Goal: Transaction & Acquisition: Purchase product/service

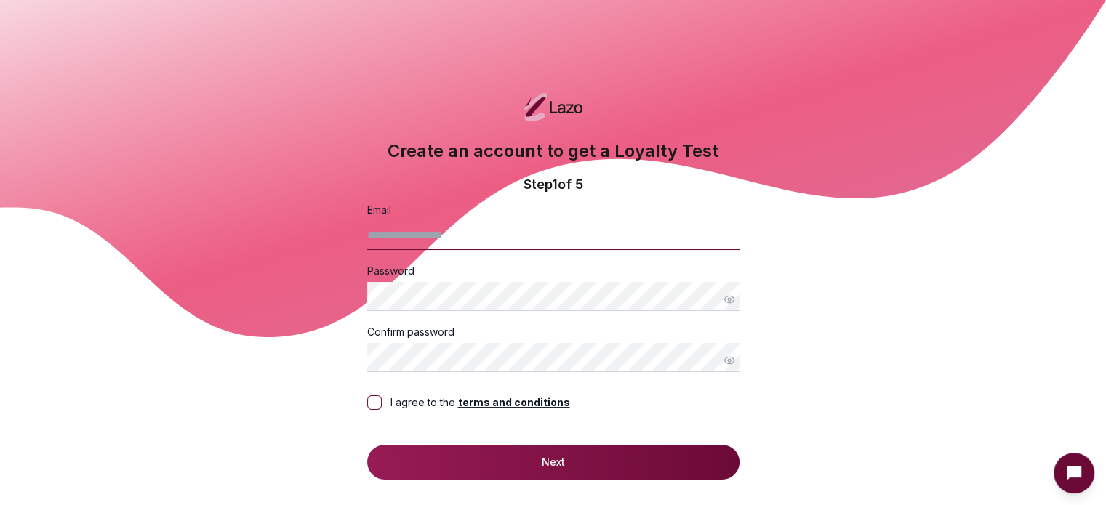
type input "**********"
click at [835, 200] on icon at bounding box center [553, 168] width 1106 height 337
drag, startPoint x: 526, startPoint y: 232, endPoint x: 340, endPoint y: 222, distance: 187.2
click at [340, 223] on main "**********" at bounding box center [553, 285] width 1106 height 570
click at [554, 107] on icon at bounding box center [553, 107] width 58 height 29
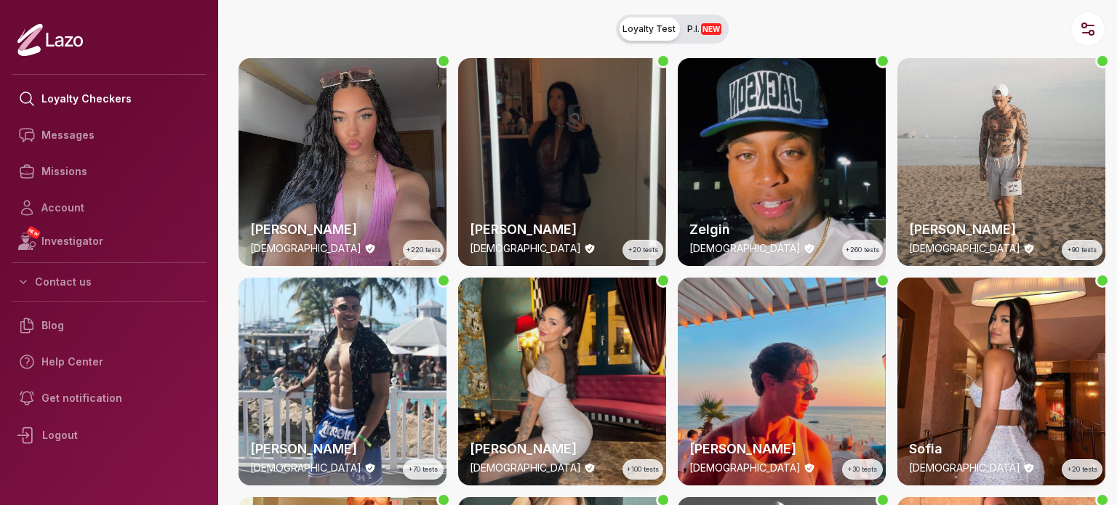
click at [76, 132] on link "Messages" at bounding box center [109, 135] width 195 height 36
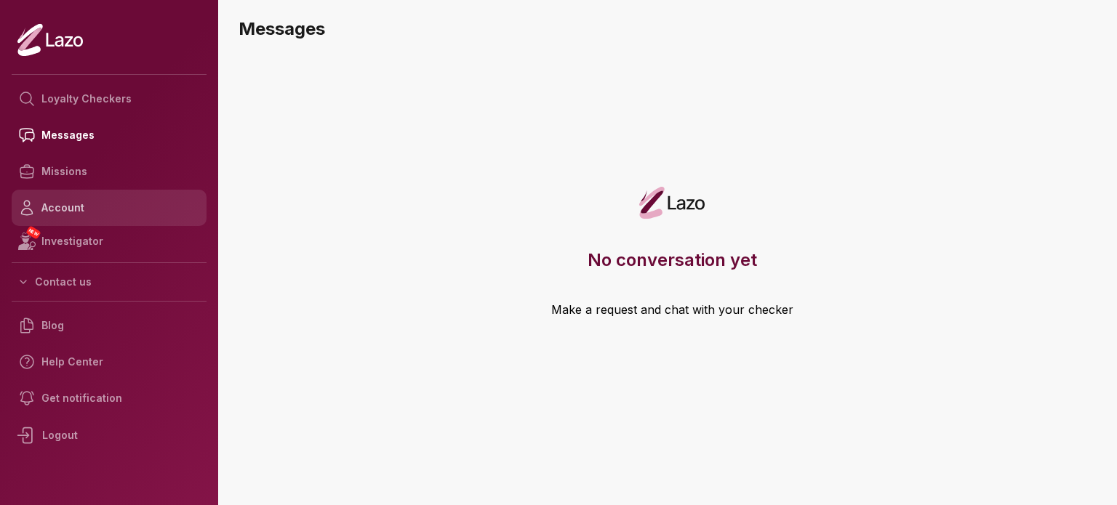
click at [87, 217] on link "Account" at bounding box center [109, 208] width 195 height 36
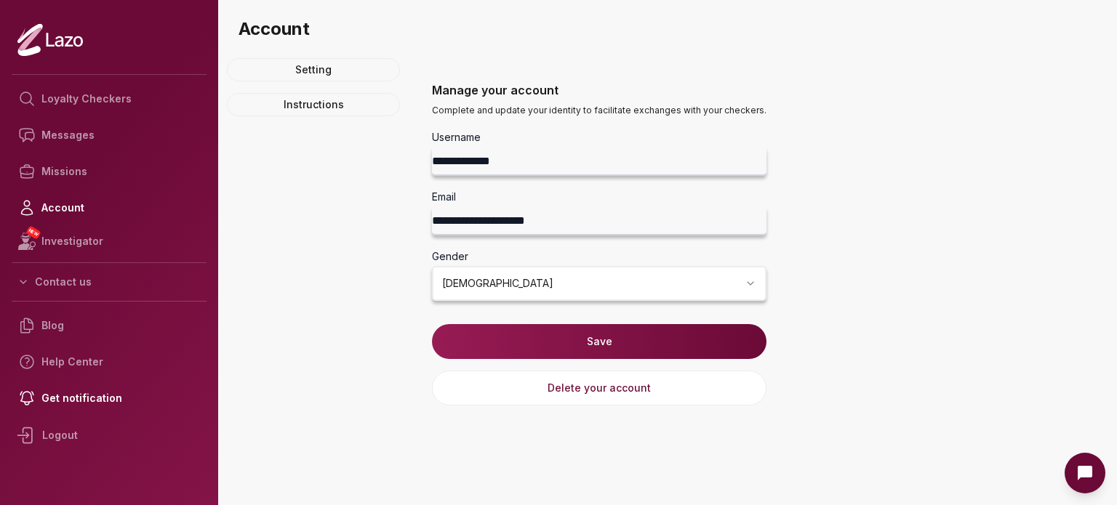
click at [327, 167] on div "Setting Instructions" at bounding box center [313, 232] width 173 height 348
click at [336, 61] on link "Setting" at bounding box center [313, 69] width 173 height 23
click at [335, 69] on link "Setting" at bounding box center [313, 69] width 173 height 23
click at [337, 102] on link "Instructions" at bounding box center [313, 104] width 173 height 23
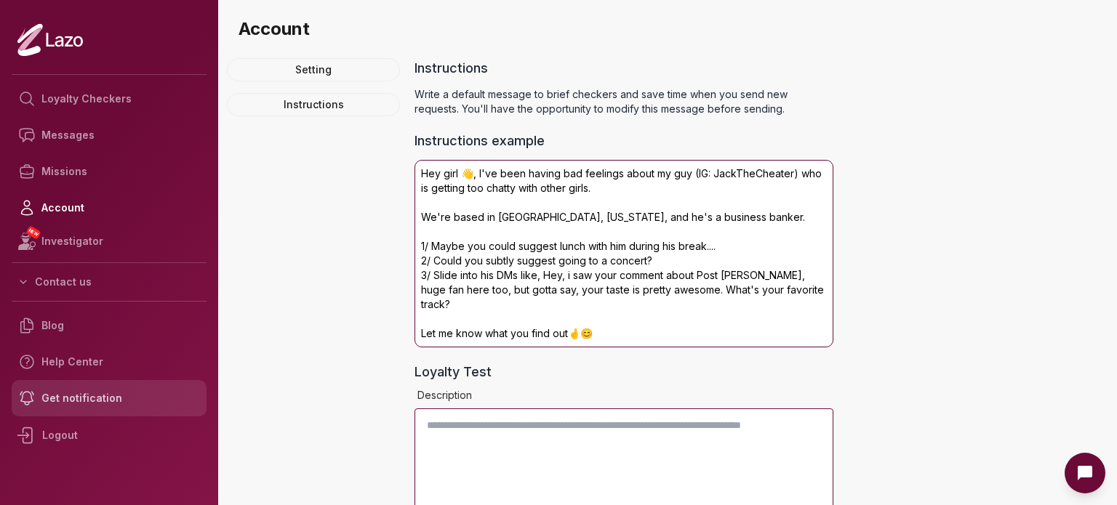
click at [64, 397] on link "Get notification" at bounding box center [109, 398] width 195 height 36
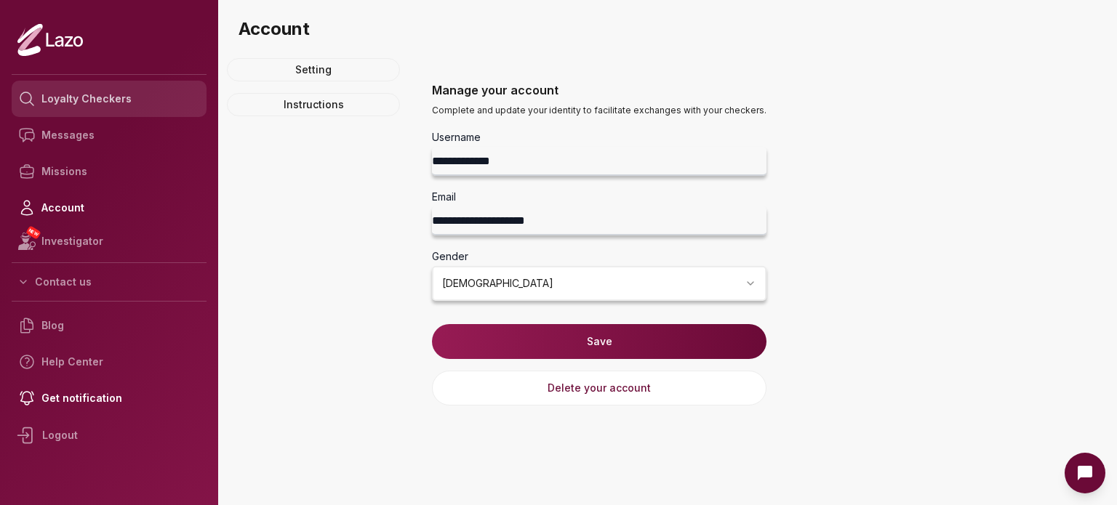
click at [94, 89] on link "Loyalty Checkers" at bounding box center [109, 99] width 195 height 36
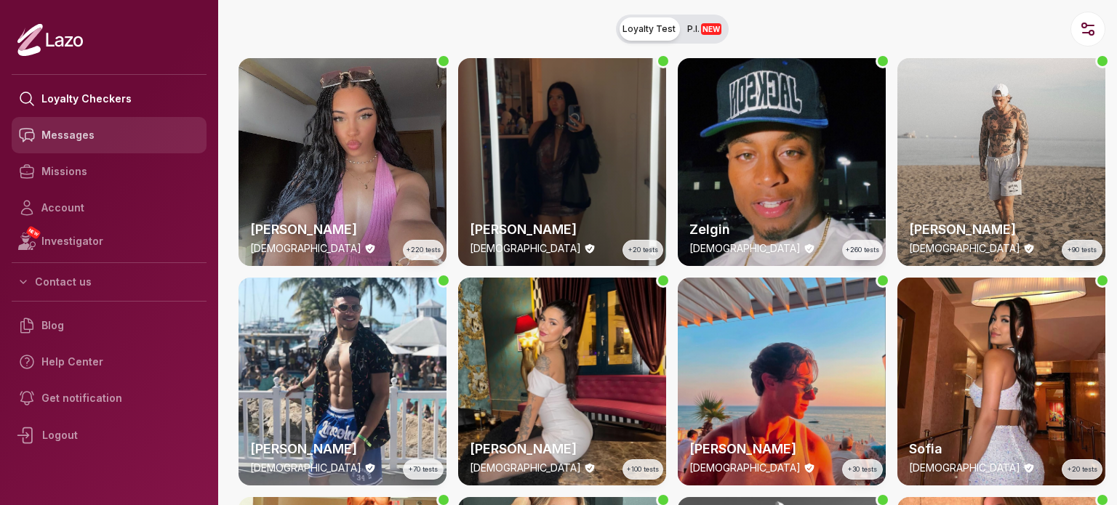
click at [105, 137] on link "Messages" at bounding box center [109, 135] width 195 height 36
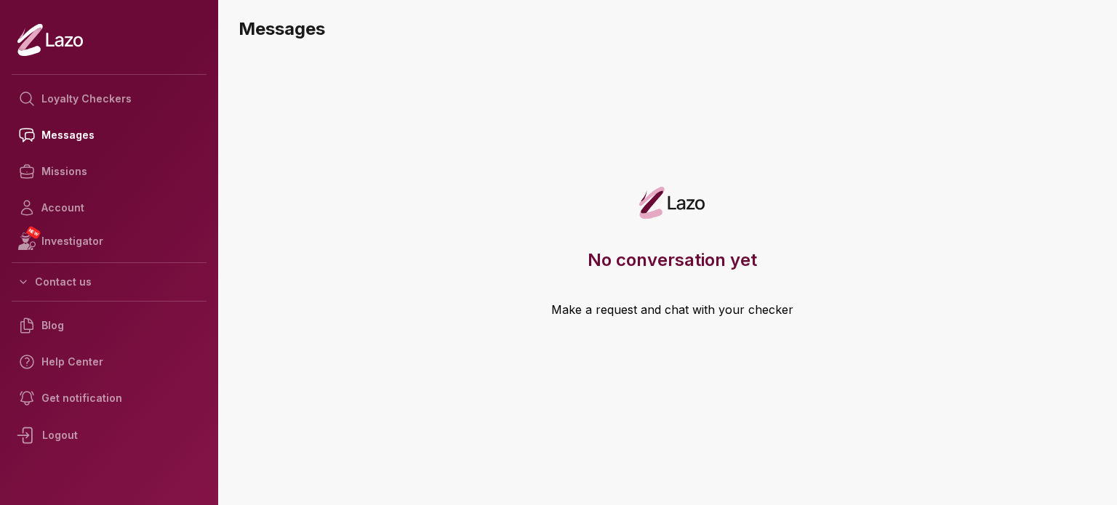
click at [95, 181] on link "Missions" at bounding box center [109, 171] width 195 height 36
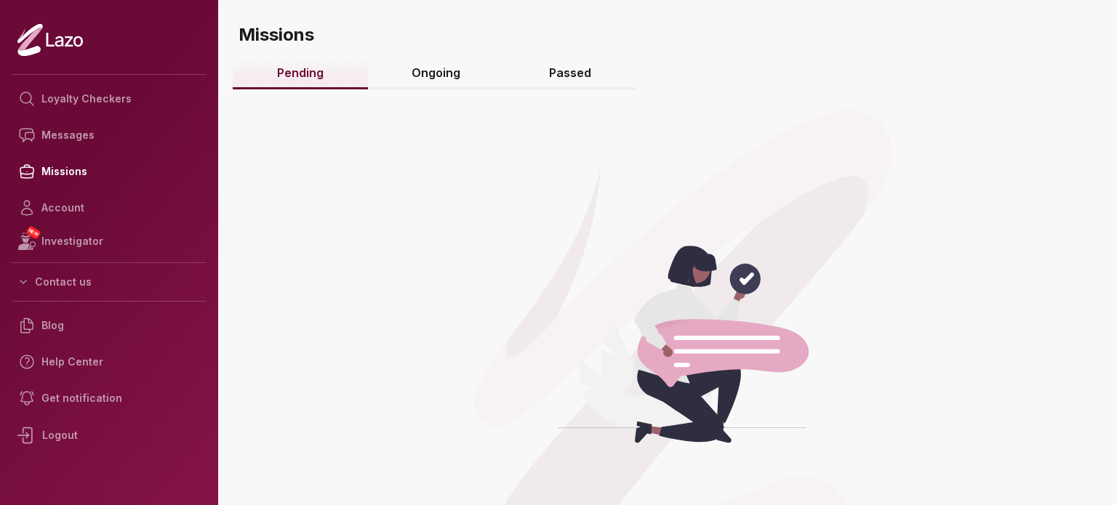
click at [575, 81] on link "Passed" at bounding box center [570, 73] width 131 height 31
click at [432, 72] on link "Ongoing" at bounding box center [436, 73] width 137 height 31
click at [295, 73] on link "Pending" at bounding box center [300, 73] width 135 height 31
click at [99, 101] on link "Loyalty Checkers" at bounding box center [109, 99] width 195 height 36
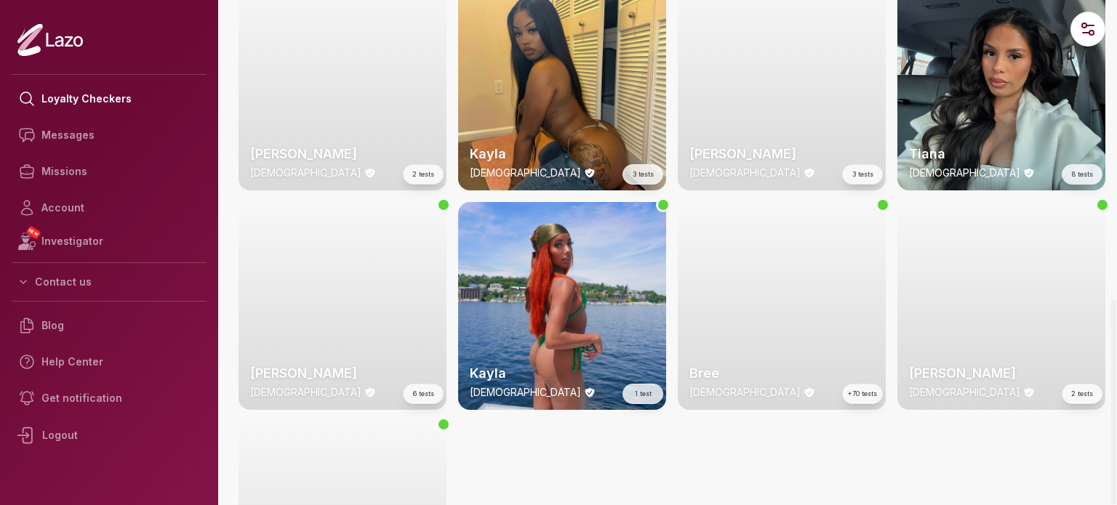
scroll to position [2417, 0]
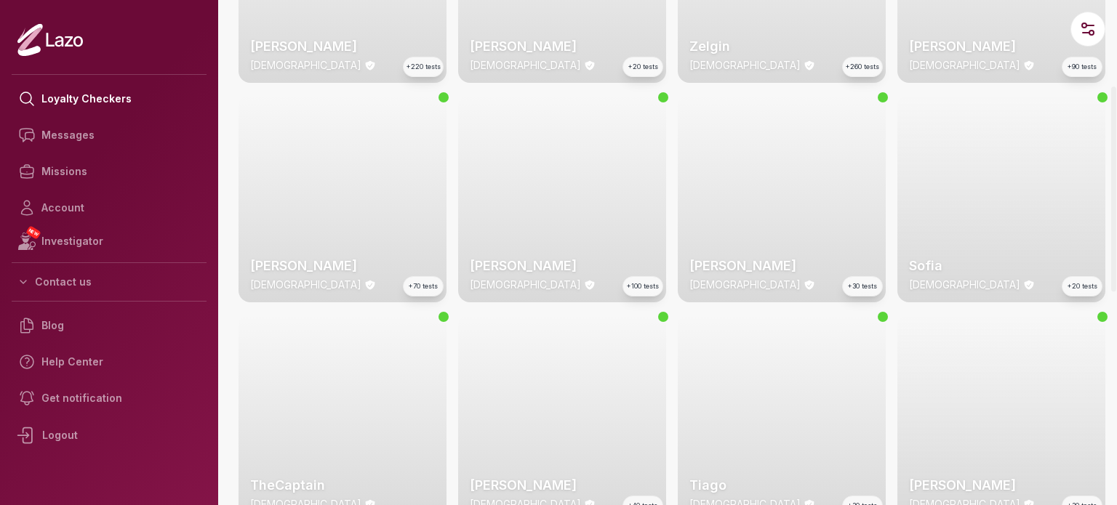
scroll to position [0, 0]
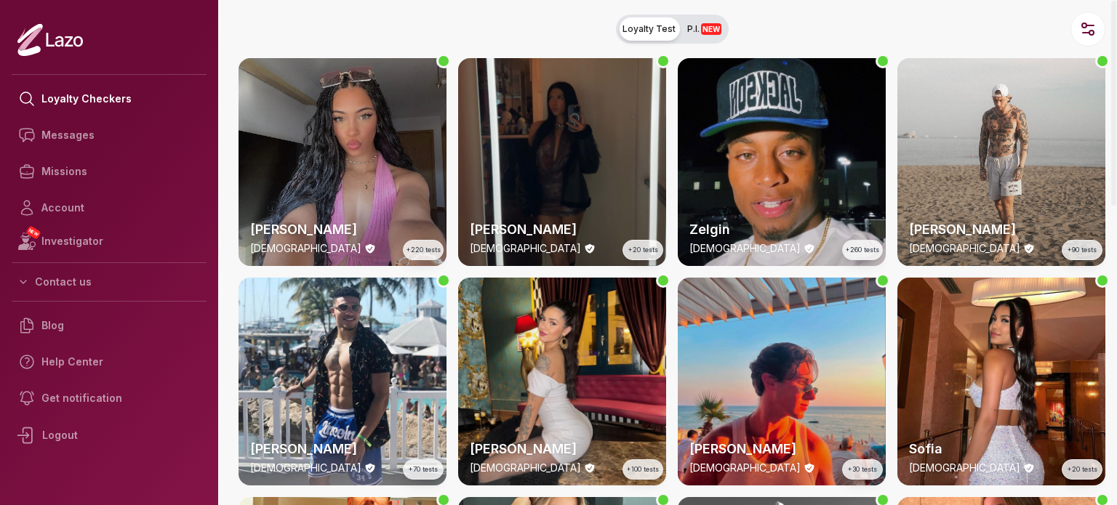
click at [412, 127] on div "[PERSON_NAME] [DEMOGRAPHIC_DATA] +220 tests" at bounding box center [343, 162] width 208 height 208
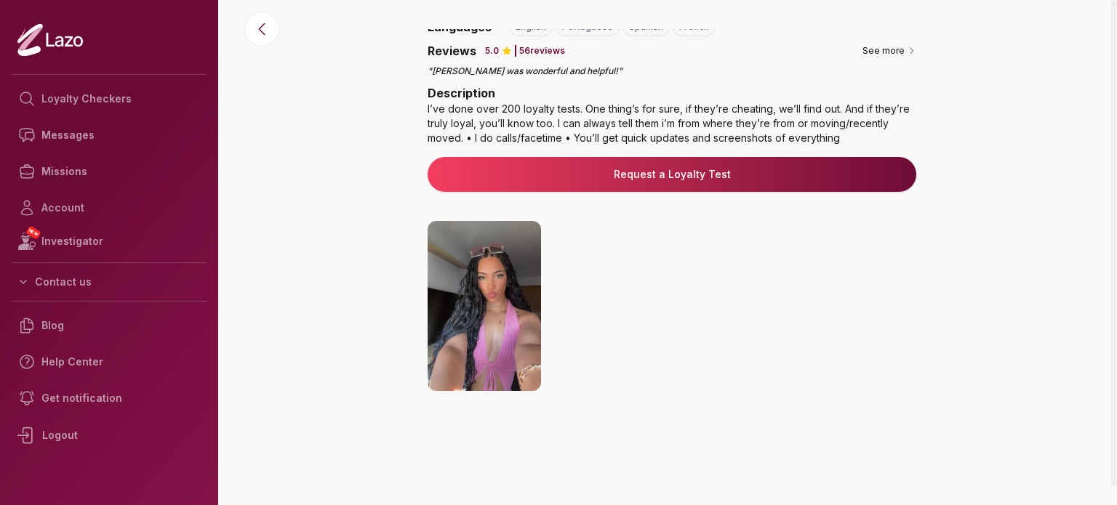
scroll to position [291, 0]
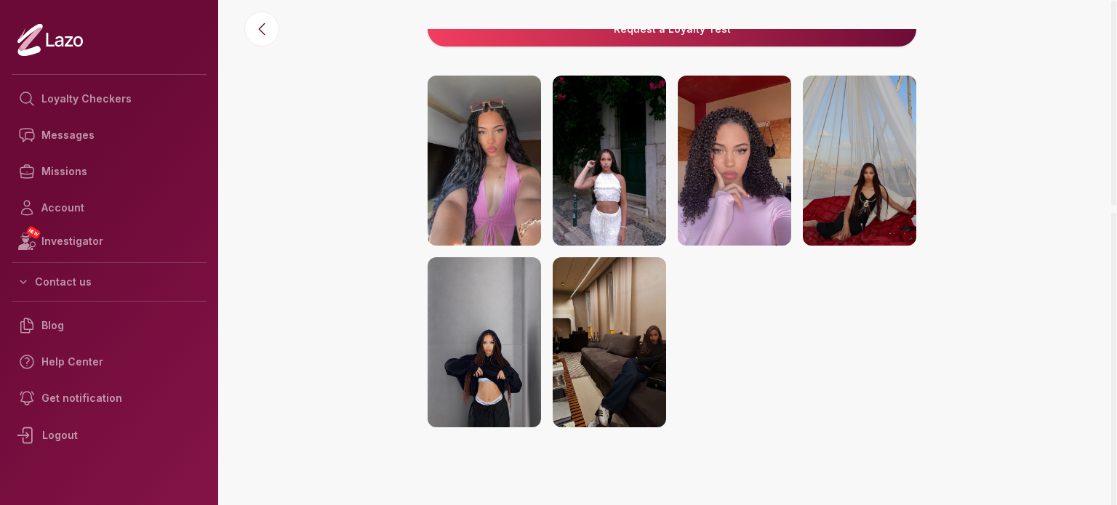
click at [500, 186] on img at bounding box center [484, 161] width 113 height 170
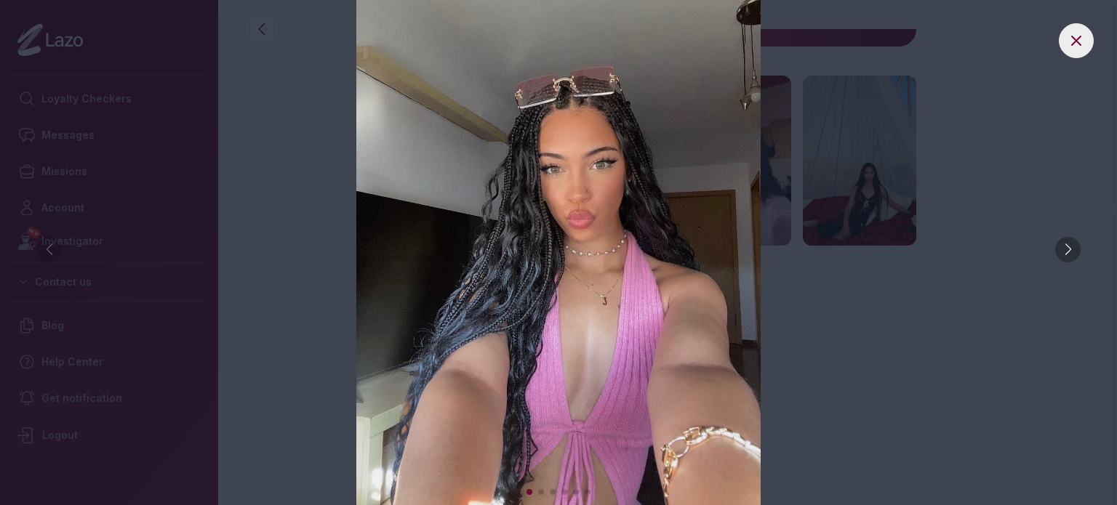
click at [1074, 245] on div at bounding box center [1067, 249] width 25 height 25
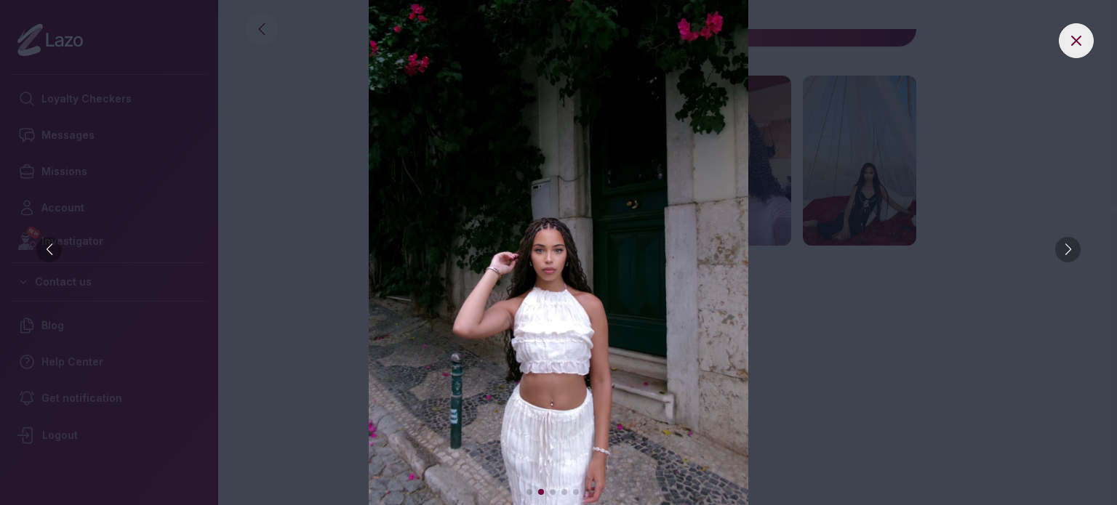
click at [1066, 249] on div at bounding box center [1067, 249] width 25 height 25
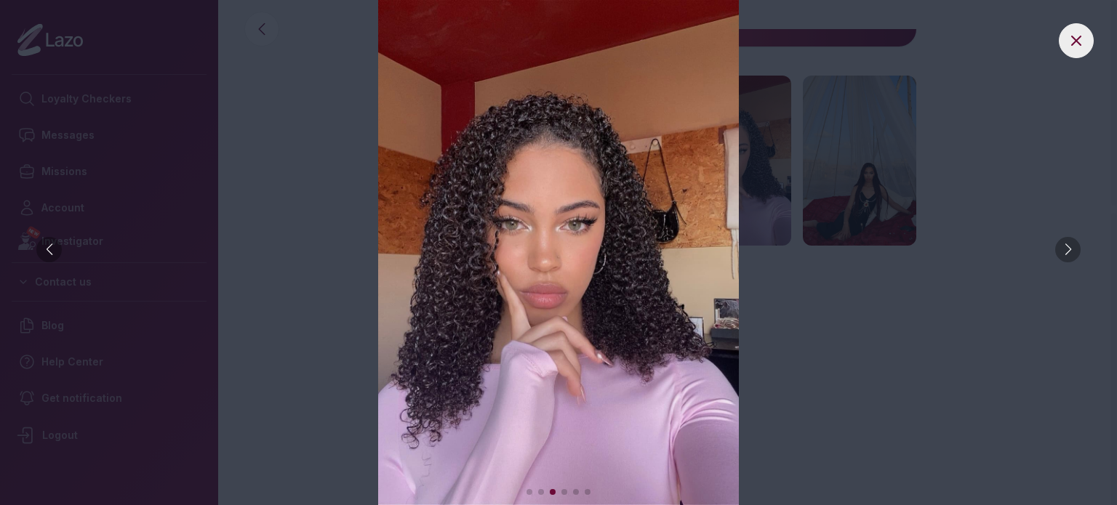
click at [1066, 249] on div at bounding box center [1067, 249] width 25 height 25
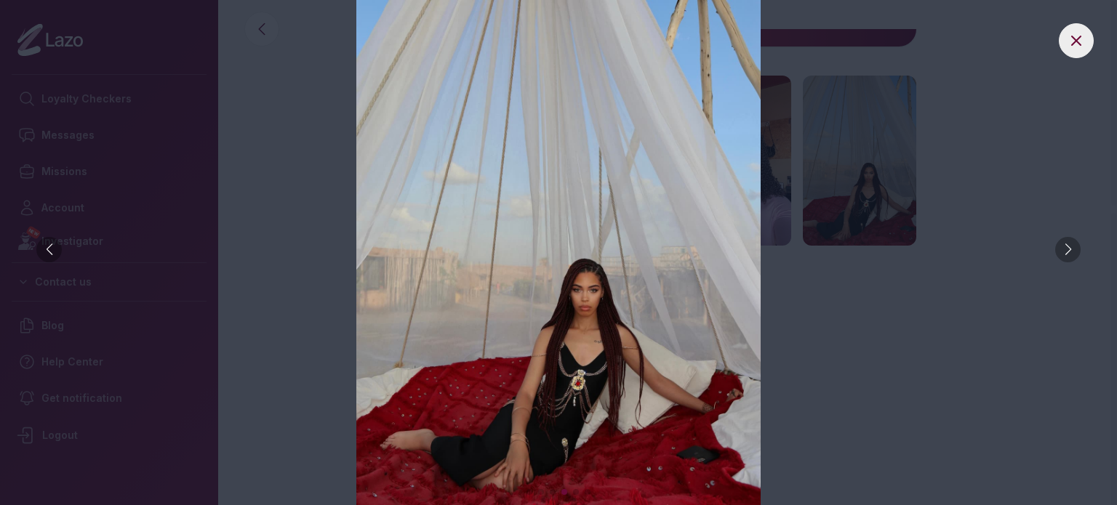
click at [1066, 249] on div at bounding box center [1067, 249] width 25 height 25
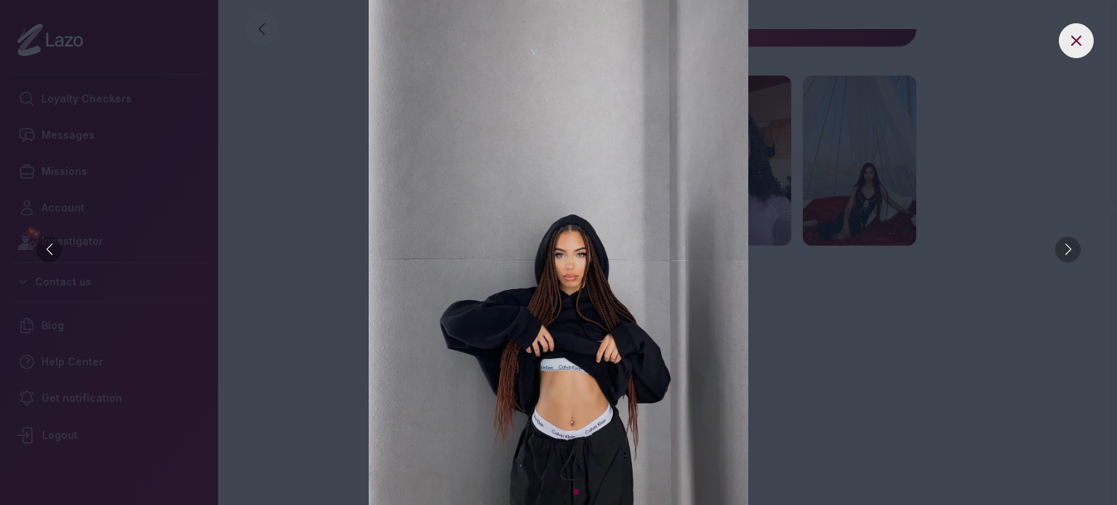
click at [1066, 249] on div at bounding box center [1067, 249] width 25 height 25
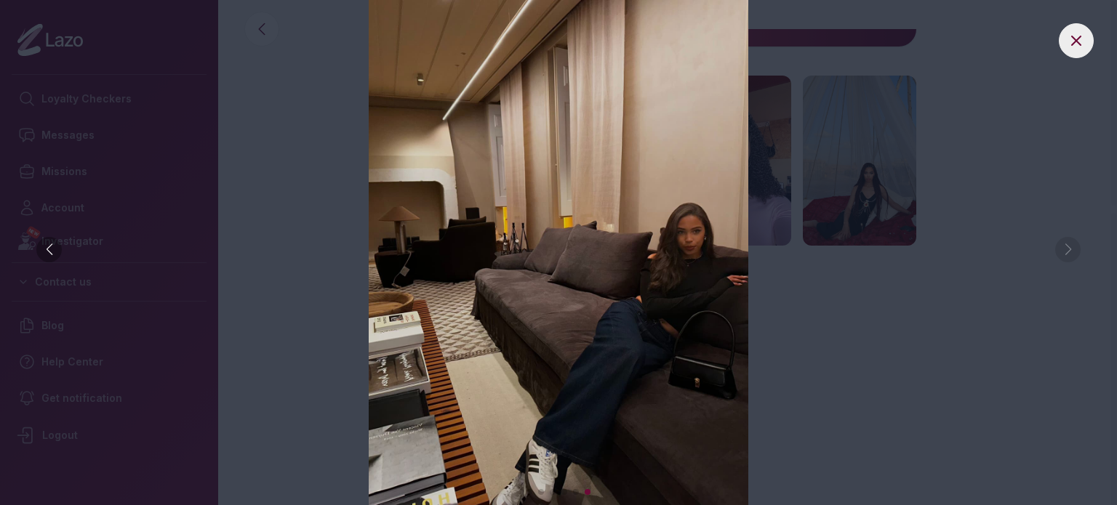
click at [1066, 249] on img at bounding box center [558, 252] width 1059 height 505
click at [1076, 52] on button at bounding box center [1076, 40] width 35 height 35
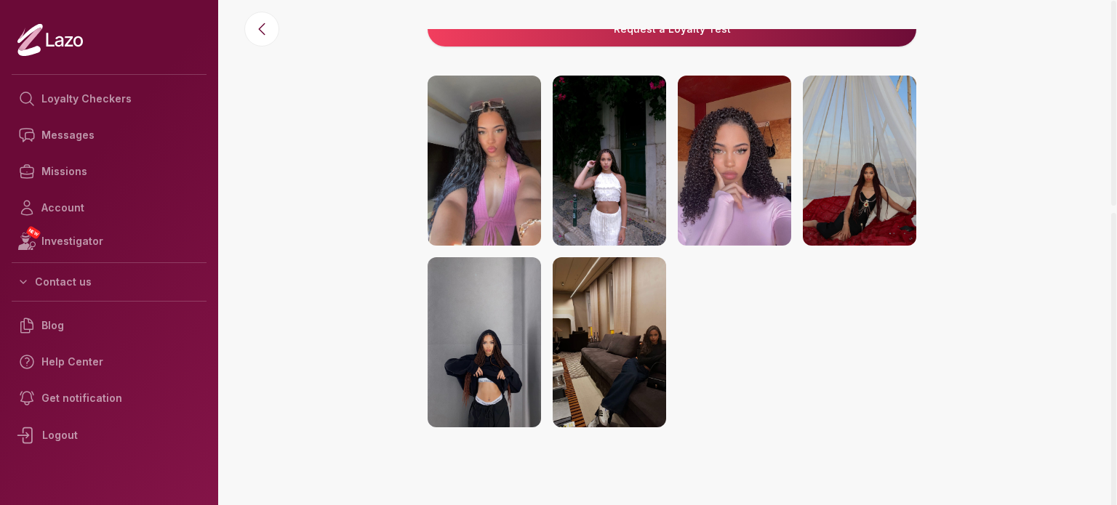
click at [998, 255] on div "🇵🇹 [PERSON_NAME] , [DEMOGRAPHIC_DATA] $ 62 Top Fold Rate Few can resist this lo…" at bounding box center [672, 138] width 890 height 800
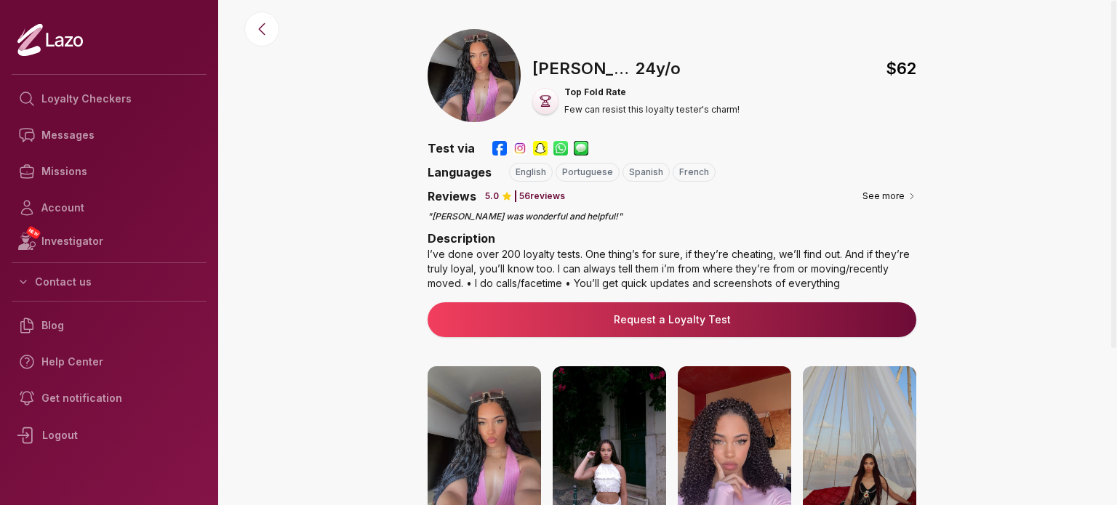
click at [1012, 229] on div "🇵🇹 [PERSON_NAME] , [DEMOGRAPHIC_DATA] $ 62 Top Fold Rate Few can resist this lo…" at bounding box center [672, 429] width 890 height 800
click at [321, 84] on div "🇵🇹 [PERSON_NAME] , [DEMOGRAPHIC_DATA] $ 62 Top Fold Rate Few can resist this lo…" at bounding box center [672, 429] width 890 height 800
click at [346, 114] on div "🇵🇹 [PERSON_NAME] , [DEMOGRAPHIC_DATA] $ 62 Top Fold Rate Few can resist this lo…" at bounding box center [672, 429] width 890 height 800
click at [359, 133] on div "🇵🇹 [PERSON_NAME] , [DEMOGRAPHIC_DATA] $ 62 Top Fold Rate Few can resist this lo…" at bounding box center [672, 429] width 890 height 800
click at [1001, 234] on div "🇵🇹 [PERSON_NAME] , [DEMOGRAPHIC_DATA] $ 62 Top Fold Rate Few can resist this lo…" at bounding box center [672, 429] width 890 height 800
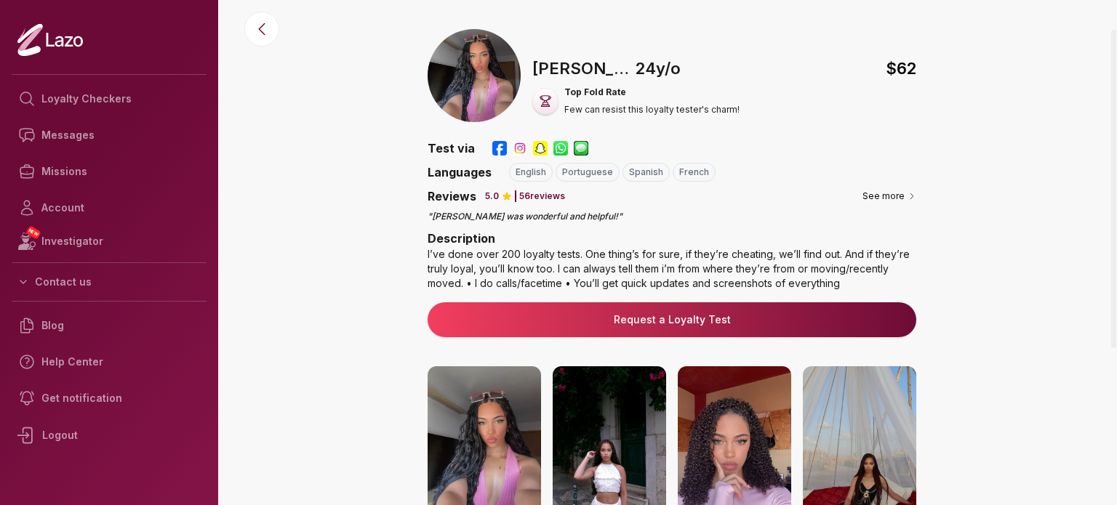
click at [1034, 200] on div "🇵🇹 [PERSON_NAME] , [DEMOGRAPHIC_DATA] $ 62 Top Fold Rate Few can resist this lo…" at bounding box center [672, 429] width 890 height 800
click at [975, 174] on div "🇵🇹 [PERSON_NAME] , [DEMOGRAPHIC_DATA] $ 62 Top Fold Rate Few can resist this lo…" at bounding box center [672, 429] width 890 height 800
click at [966, 183] on div "🇵🇹 [PERSON_NAME] , [DEMOGRAPHIC_DATA] $ 62 Top Fold Rate Few can resist this lo…" at bounding box center [672, 429] width 890 height 800
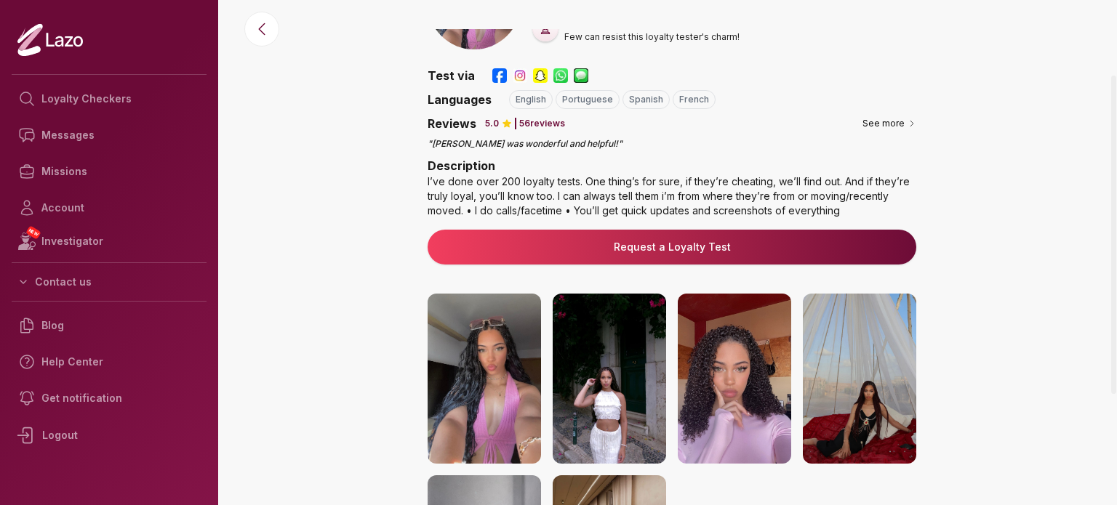
click at [973, 183] on div "🇵🇹 [PERSON_NAME] , [DEMOGRAPHIC_DATA] $ 62 Top Fold Rate Few can resist this lo…" at bounding box center [672, 356] width 890 height 800
click at [968, 153] on div "🇵🇹 [PERSON_NAME] , [DEMOGRAPHIC_DATA] $ 62 Top Fold Rate Few can resist this lo…" at bounding box center [672, 356] width 890 height 800
click at [986, 161] on div "🇵🇹 [PERSON_NAME] , [DEMOGRAPHIC_DATA] $ 62 Top Fold Rate Few can resist this lo…" at bounding box center [672, 356] width 890 height 800
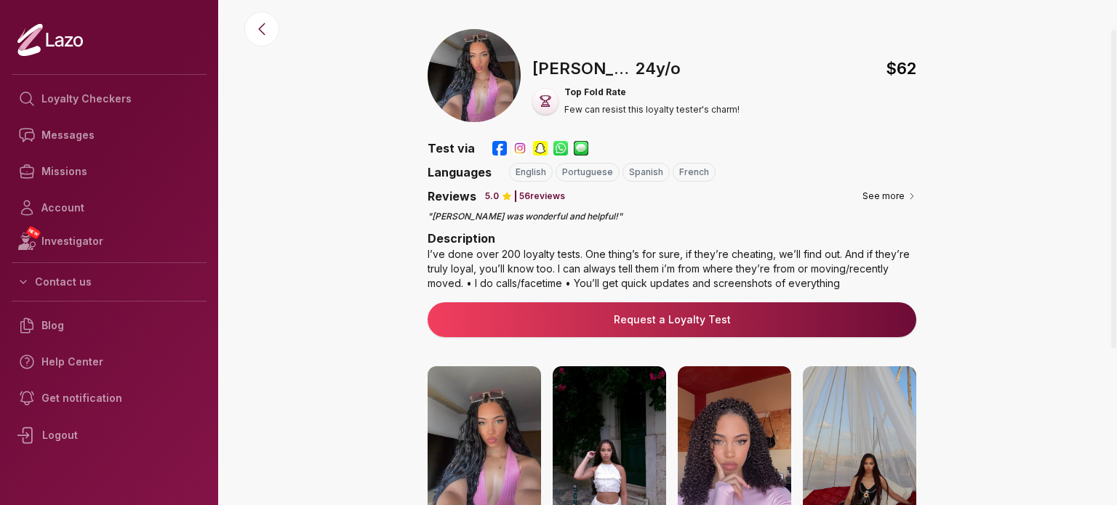
click at [483, 71] on img at bounding box center [474, 75] width 93 height 93
click at [86, 236] on link "NEW Investigator" at bounding box center [109, 241] width 195 height 31
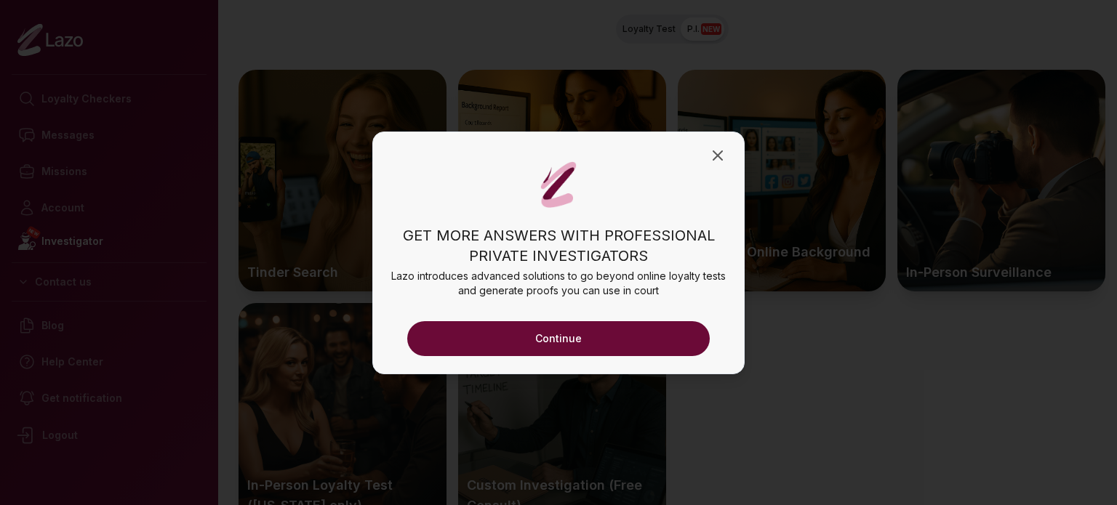
click at [570, 213] on div "Get more answers with professional private investigators [PERSON_NAME] introduc…" at bounding box center [559, 253] width 336 height 207
click at [558, 335] on button "Continue" at bounding box center [558, 338] width 303 height 35
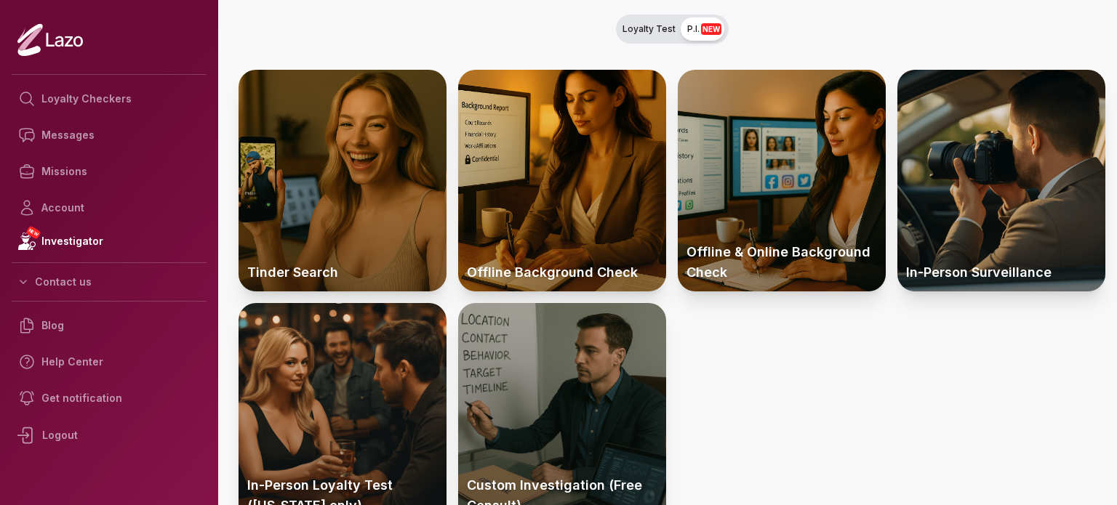
click at [722, 356] on div "Tinder Search Offline Background Check Offline & Online Background Check In-Per…" at bounding box center [672, 300] width 867 height 473
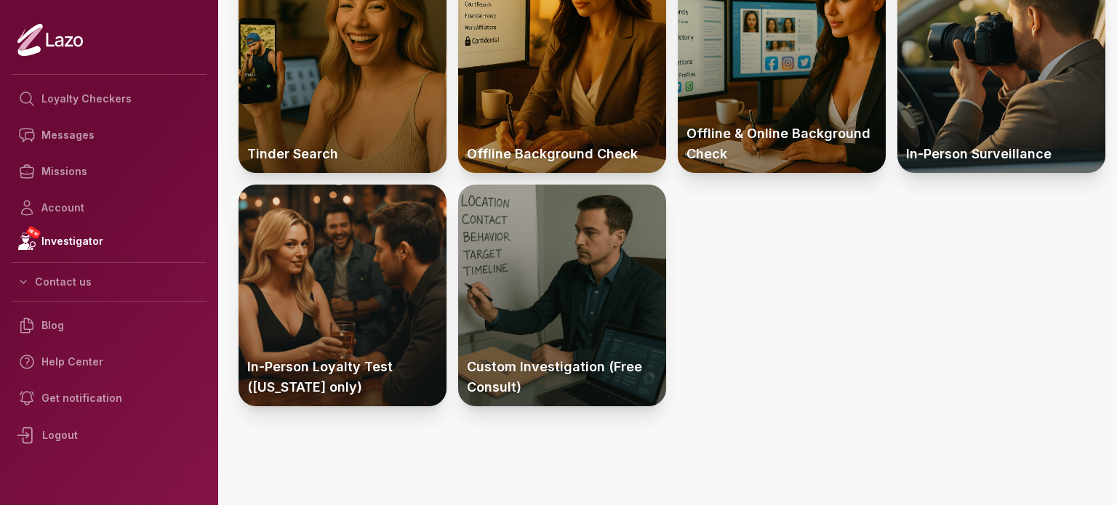
click at [710, 281] on div "Tinder Search Offline Background Check Offline & Online Background Check In-Per…" at bounding box center [672, 181] width 867 height 473
click at [696, 290] on div "Tinder Search Offline Background Check Offline & Online Background Check In-Per…" at bounding box center [672, 181] width 867 height 473
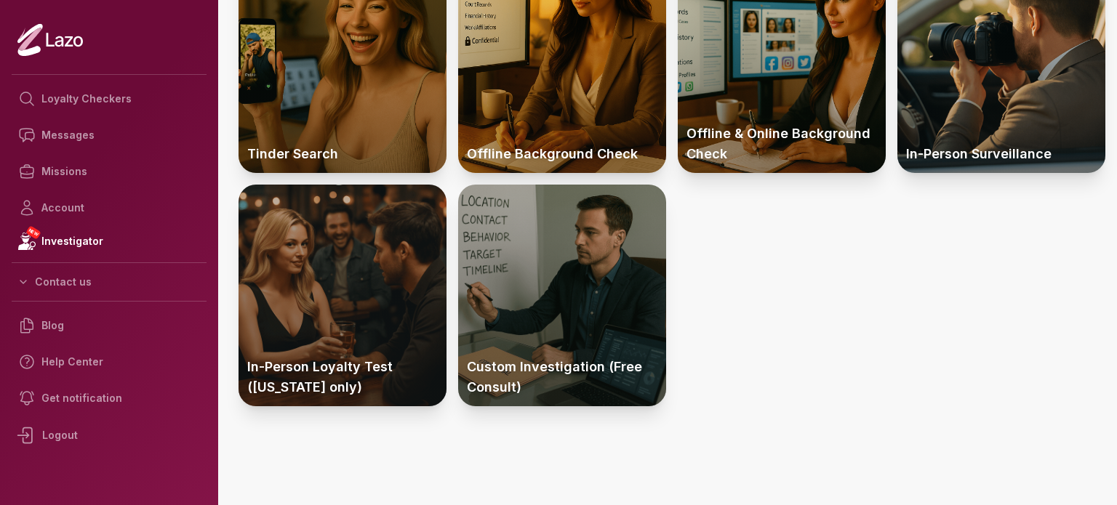
click at [345, 287] on div at bounding box center [343, 296] width 208 height 222
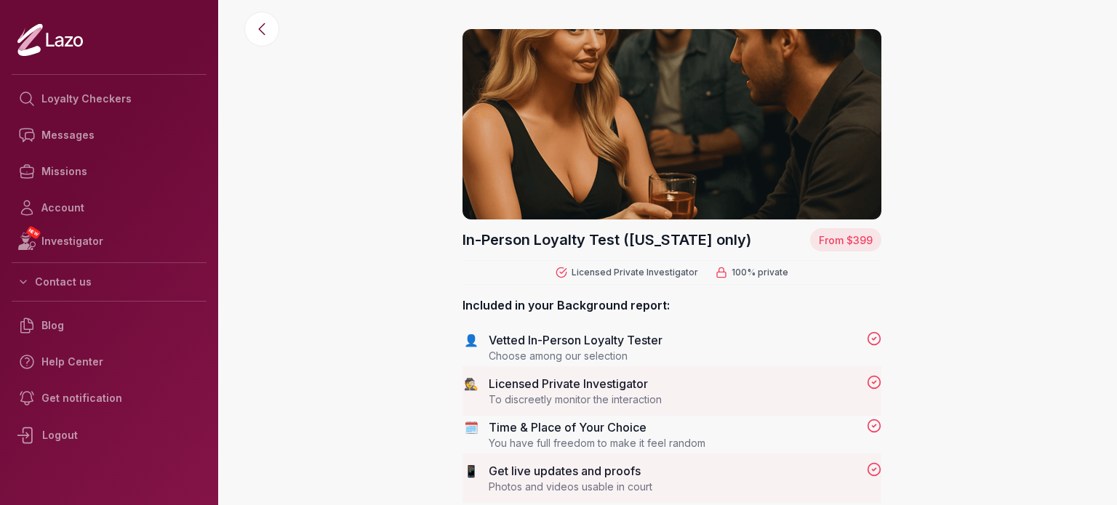
scroll to position [17, 0]
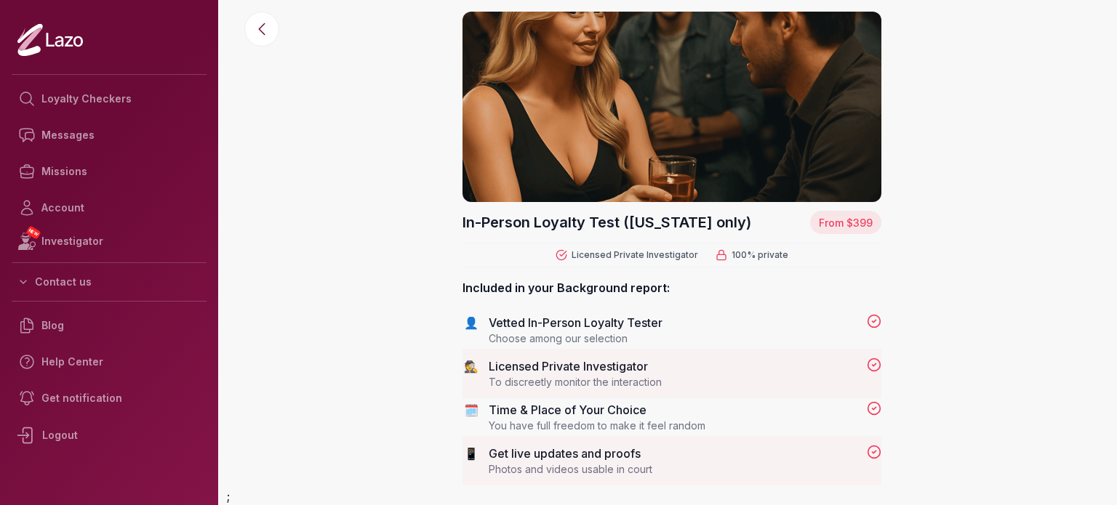
click at [938, 251] on main "In-Person Loyalty Test ([US_STATE] only) From $399 Licensed Private Investigato…" at bounding box center [672, 235] width 890 height 505
click at [963, 395] on main "In-Person Loyalty Test ([US_STATE] only) From $399 Licensed Private Investigato…" at bounding box center [672, 235] width 890 height 505
click at [969, 271] on main "In-Person Loyalty Test ([US_STATE] only) From $399 Licensed Private Investigato…" at bounding box center [672, 235] width 890 height 505
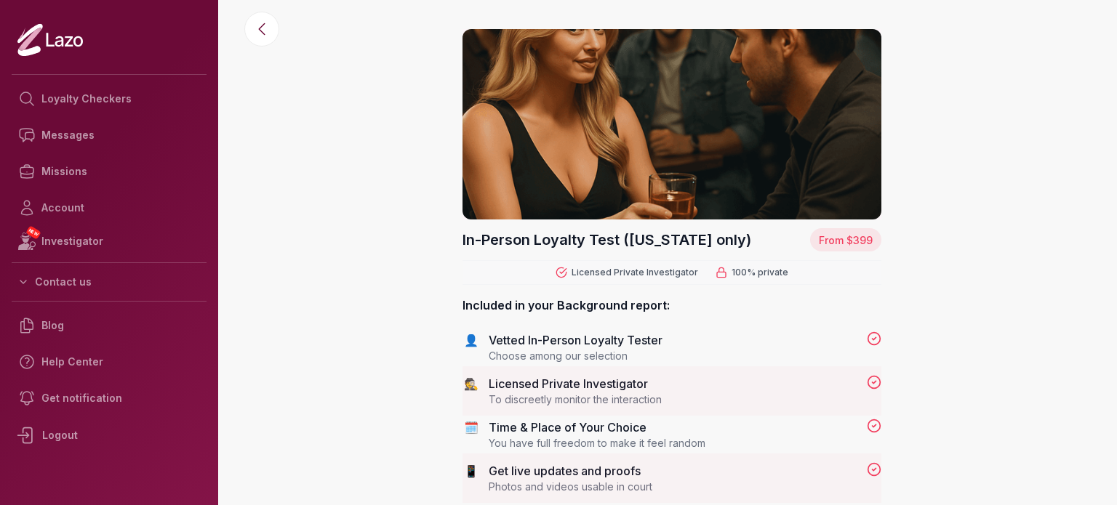
click at [515, 97] on img at bounding box center [671, 124] width 419 height 191
click at [267, 28] on icon at bounding box center [261, 28] width 17 height 17
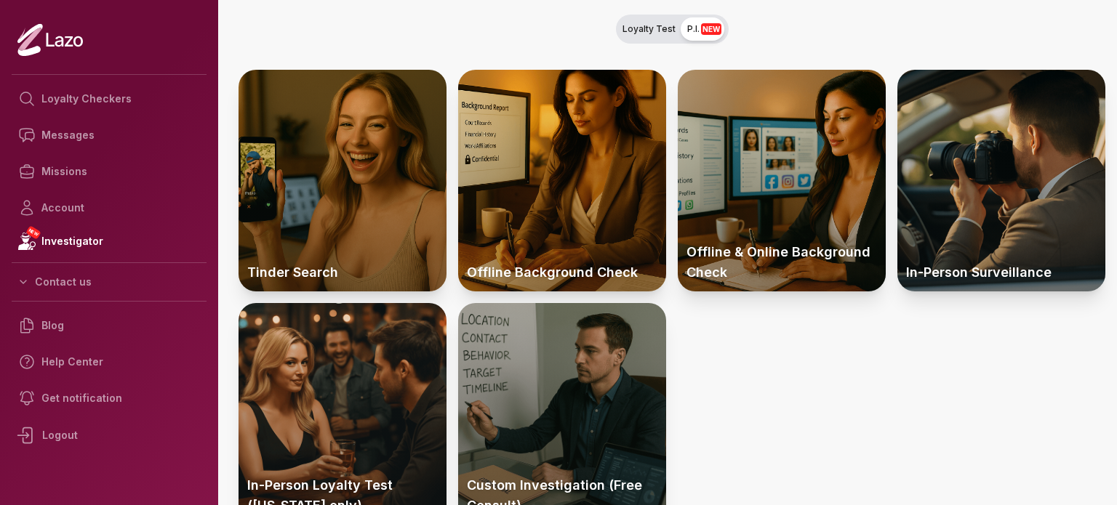
click at [822, 365] on div "Tinder Search Offline Background Check Offline & Online Background Check In-Per…" at bounding box center [672, 300] width 867 height 473
click at [824, 360] on div "Tinder Search Offline Background Check Offline & Online Background Check In-Per…" at bounding box center [672, 300] width 867 height 473
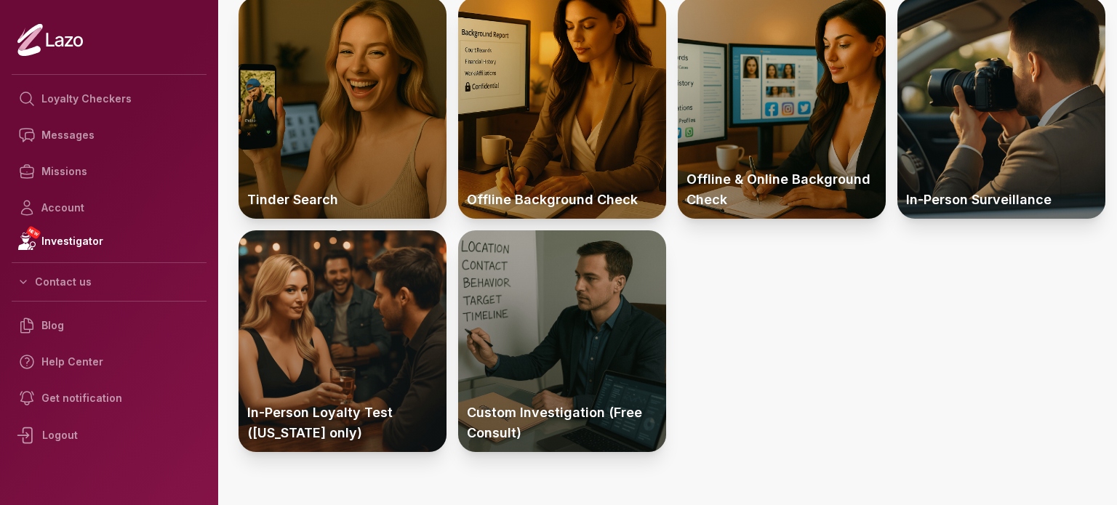
scroll to position [119, 0]
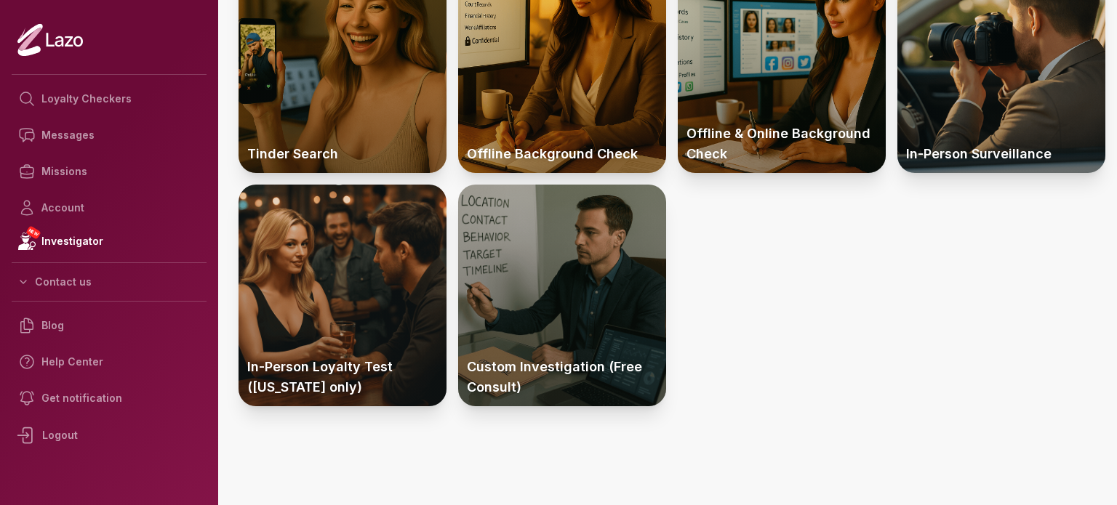
click at [824, 362] on div "Tinder Search Offline Background Check Offline & Online Background Check In-Per…" at bounding box center [672, 181] width 867 height 473
click at [102, 320] on link "Blog" at bounding box center [109, 326] width 195 height 36
